Goal: Information Seeking & Learning: Learn about a topic

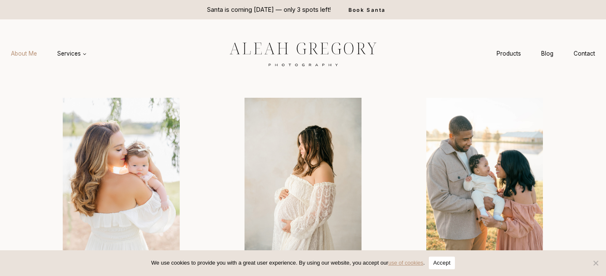
click at [27, 55] on link "About Me" at bounding box center [24, 54] width 46 height 16
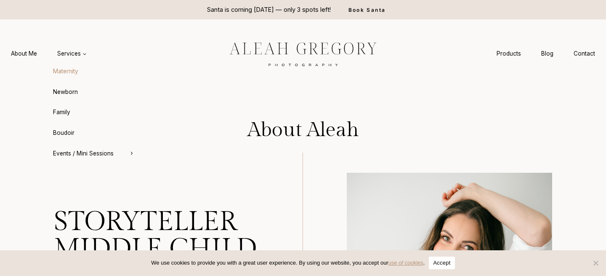
click at [68, 71] on link "Maternity" at bounding box center [93, 71] width 93 height 20
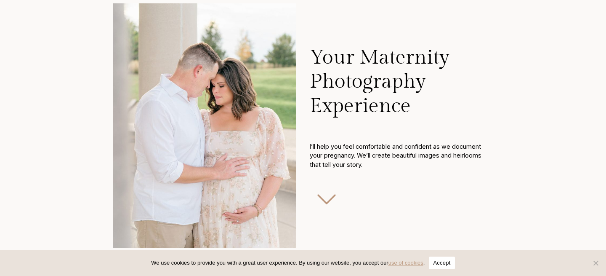
scroll to position [200, 0]
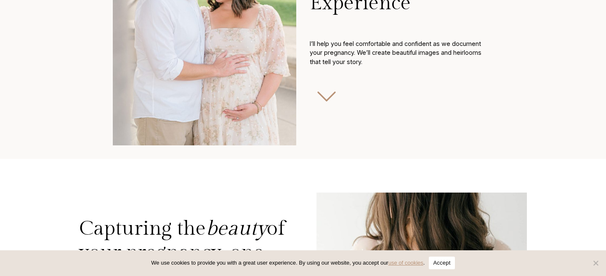
click at [453, 260] on button "Accept" at bounding box center [442, 262] width 26 height 13
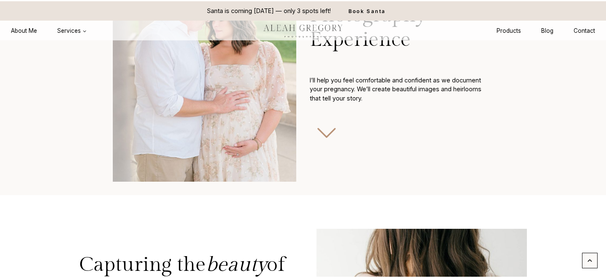
scroll to position [53, 0]
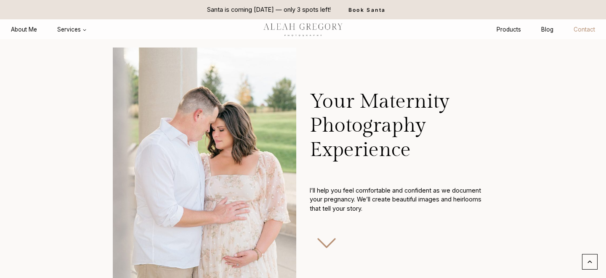
click at [585, 29] on link "Contact" at bounding box center [584, 30] width 42 height 16
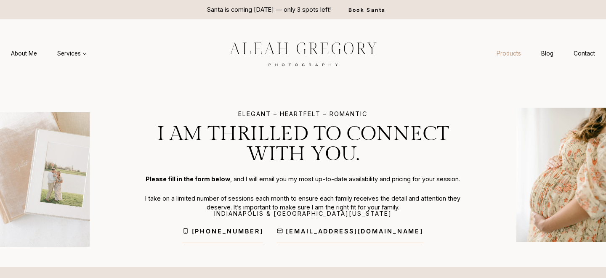
click at [507, 55] on link "Products" at bounding box center [508, 54] width 45 height 16
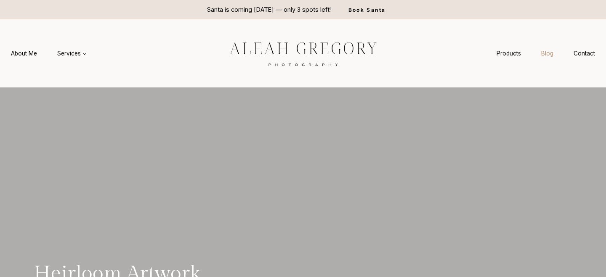
click at [547, 54] on link "Blog" at bounding box center [547, 54] width 32 height 16
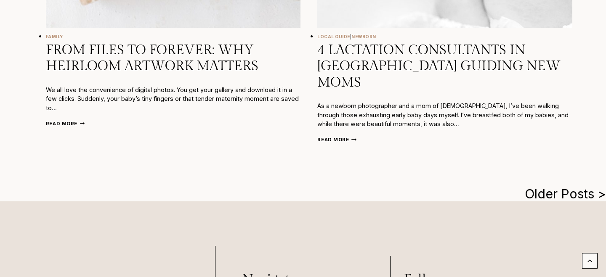
scroll to position [1554, 0]
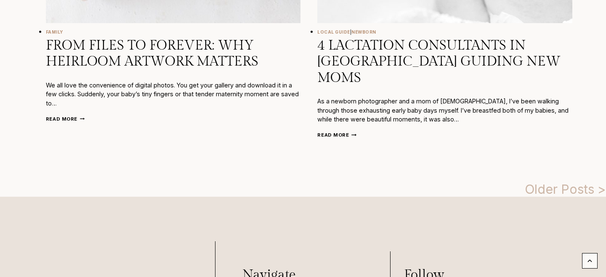
click at [569, 182] on link "Older Posts >" at bounding box center [565, 189] width 81 height 15
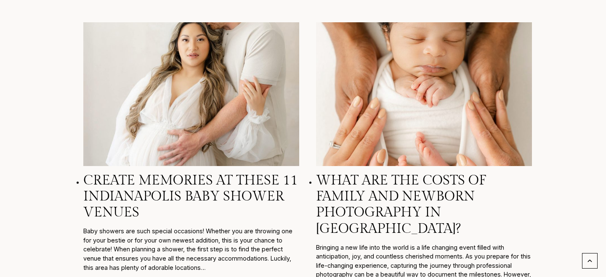
scroll to position [1202, 0]
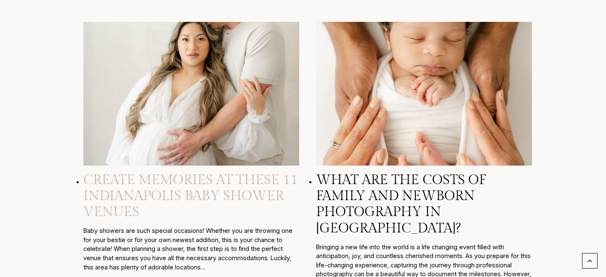
click at [247, 182] on link "Create Memories at These 11 Indianapolis Baby Shower Venues" at bounding box center [190, 196] width 215 height 48
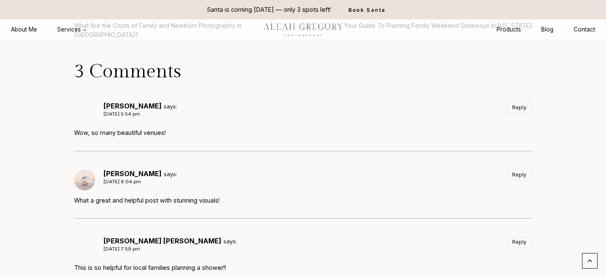
scroll to position [3732, 0]
click at [580, 26] on link "Contact" at bounding box center [584, 30] width 42 height 16
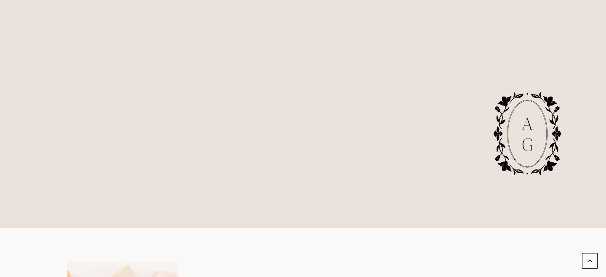
scroll to position [560, 0]
